Goal: Task Accomplishment & Management: Use online tool/utility

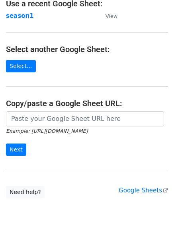
scroll to position [40, 0]
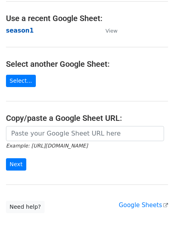
click at [13, 28] on strong "season1" at bounding box center [20, 30] width 28 height 7
click at [18, 31] on strong "season1" at bounding box center [20, 30] width 28 height 7
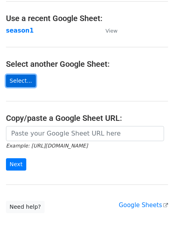
click at [16, 84] on link "Select..." at bounding box center [21, 81] width 30 height 12
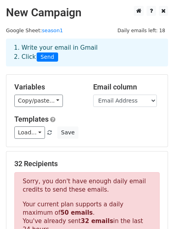
click at [35, 110] on div "Variables Copy/paste... {{Email Address}} {{Name}} Email column Email Address N…" at bounding box center [86, 111] width 161 height 72
click at [112, 161] on h5 "32 Recipients" at bounding box center [86, 163] width 145 height 9
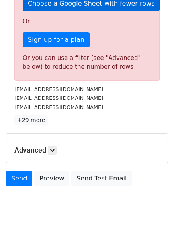
scroll to position [275, 0]
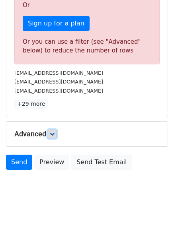
click at [53, 132] on icon at bounding box center [52, 134] width 5 height 5
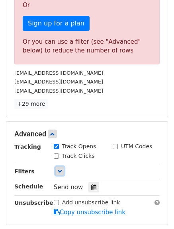
click at [59, 169] on icon at bounding box center [59, 171] width 5 height 5
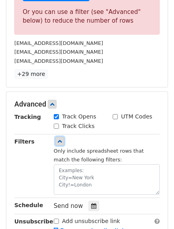
scroll to position [370, 0]
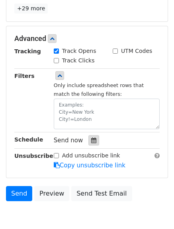
click at [88, 137] on div at bounding box center [93, 140] width 11 height 10
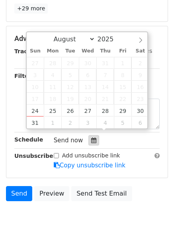
click at [88, 137] on div at bounding box center [93, 140] width 11 height 10
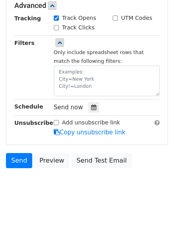
scroll to position [404, 0]
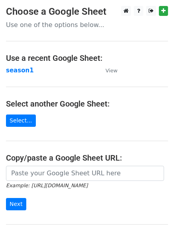
click at [39, 43] on main "Choose a Google Sheet Use one of the options below... Use a recent Google Sheet…" at bounding box center [87, 129] width 174 height 247
click at [19, 120] on link "Select..." at bounding box center [21, 120] width 30 height 12
click at [152, 11] on icon at bounding box center [150, 11] width 5 height 6
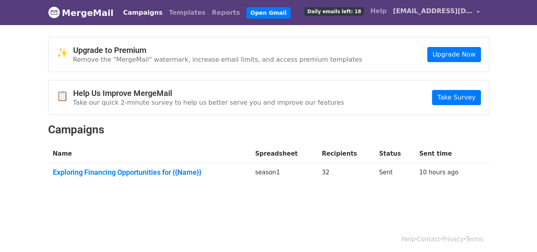
click at [468, 15] on span "[EMAIL_ADDRESS][DOMAIN_NAME]" at bounding box center [432, 11] width 79 height 10
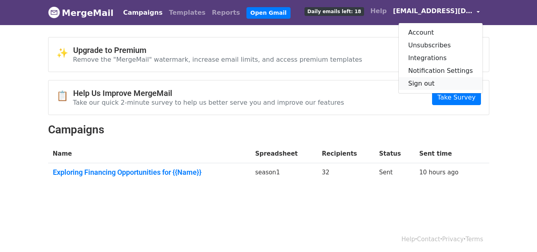
click at [448, 83] on link "Sign out" at bounding box center [441, 83] width 84 height 13
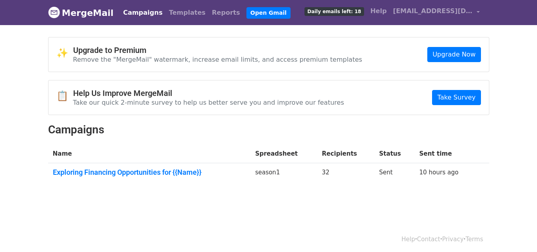
click at [411, 201] on body "MergeMail Campaigns Templates Reports Open Gmail Daily emails left: 18 Help tyr…" at bounding box center [268, 111] width 537 height 223
click at [439, 12] on span "[EMAIL_ADDRESS][DOMAIN_NAME]" at bounding box center [432, 11] width 79 height 10
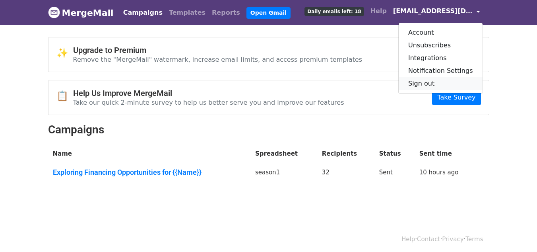
click at [445, 83] on link "Sign out" at bounding box center [441, 83] width 84 height 13
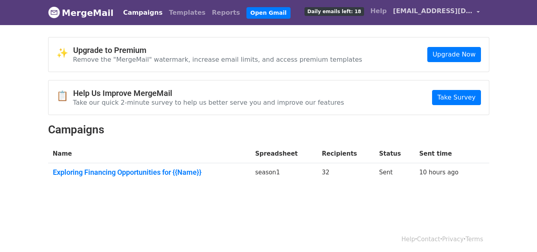
click at [479, 7] on link "[EMAIL_ADDRESS][DOMAIN_NAME]" at bounding box center [436, 12] width 93 height 19
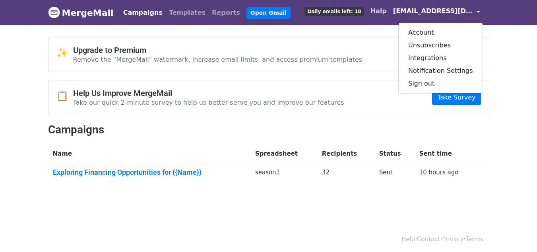
click at [390, 16] on link "Help" at bounding box center [378, 11] width 23 height 16
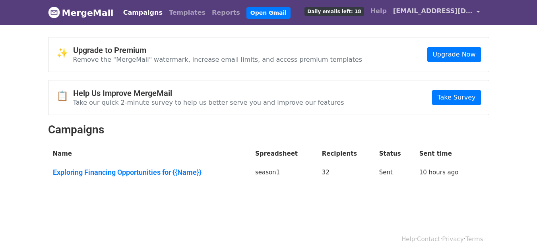
click at [471, 15] on span "tyrellwarchest@gmail.com" at bounding box center [432, 11] width 79 height 10
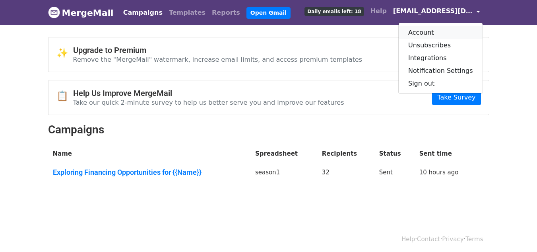
click at [454, 29] on link "Account" at bounding box center [441, 32] width 84 height 13
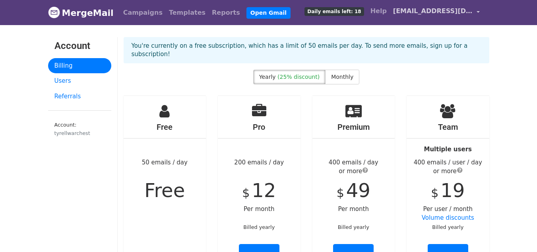
click at [442, 4] on link "tyrellwarchest@gmail.com" at bounding box center [436, 12] width 93 height 19
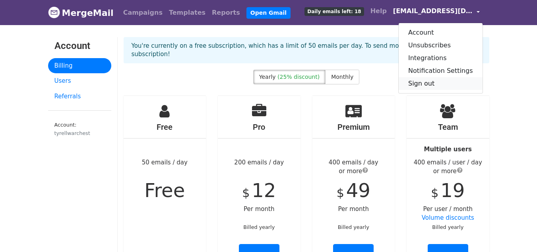
click at [450, 87] on link "Sign out" at bounding box center [441, 83] width 84 height 13
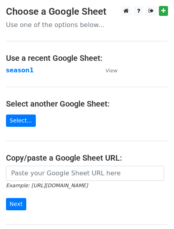
click at [19, 128] on main "Choose a Google Sheet Use one of the options below... Use a recent Google Sheet…" at bounding box center [87, 129] width 174 height 247
click at [18, 119] on link "Select..." at bounding box center [21, 120] width 30 height 12
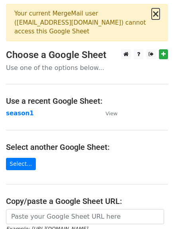
click at [158, 14] on button "×" at bounding box center [155, 14] width 8 height 10
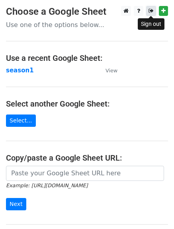
click at [152, 9] on icon at bounding box center [150, 11] width 5 height 6
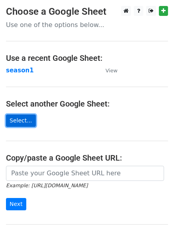
click at [17, 117] on link "Select..." at bounding box center [21, 120] width 30 height 12
